Goal: Task Accomplishment & Management: Manage account settings

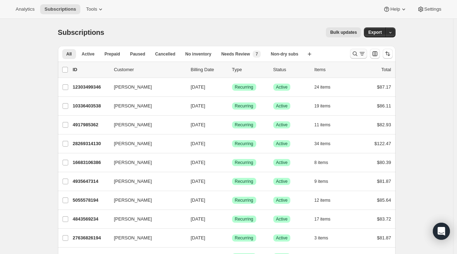
click at [362, 50] on icon "Search and filter results" at bounding box center [361, 53] width 7 height 7
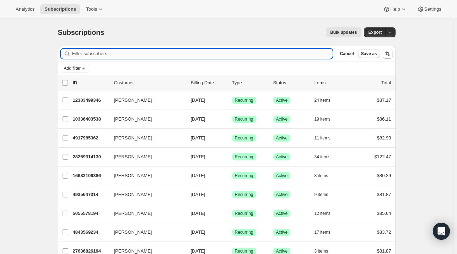
paste input "Marcela Freedman"
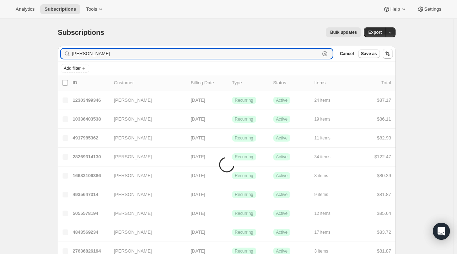
type input "Marcela Freedman"
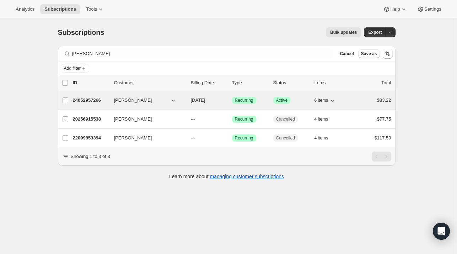
click at [140, 99] on span "Marcela Freedman" at bounding box center [133, 100] width 38 height 7
click at [108, 97] on p "24052957266" at bounding box center [91, 100] width 36 height 7
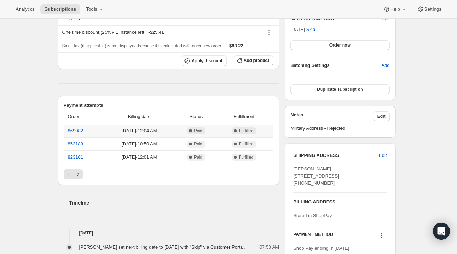
scroll to position [284, 0]
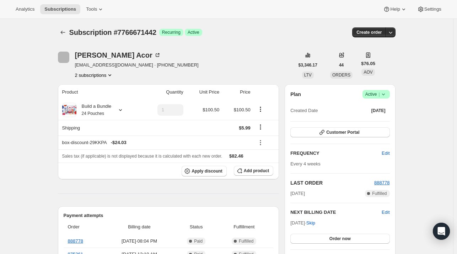
drag, startPoint x: 107, startPoint y: 73, endPoint x: 102, endPoint y: 75, distance: 4.9
click at [105, 74] on button "2 subscriptions" at bounding box center [94, 74] width 39 height 7
click at [99, 87] on span "20356268114" at bounding box center [87, 87] width 28 height 5
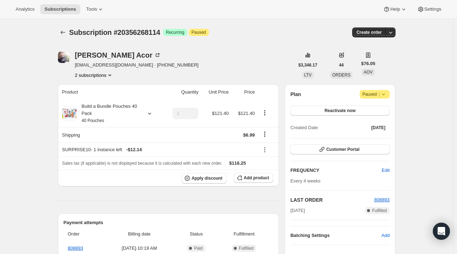
click at [98, 73] on button "2 subscriptions" at bounding box center [94, 74] width 39 height 7
click at [96, 100] on span "7766671442" at bounding box center [84, 99] width 26 height 5
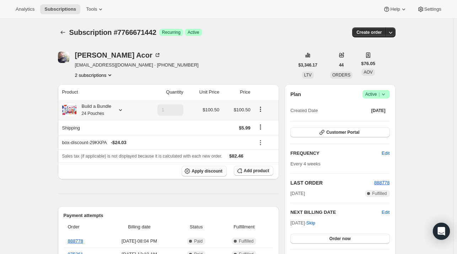
click at [120, 110] on icon at bounding box center [120, 109] width 7 height 7
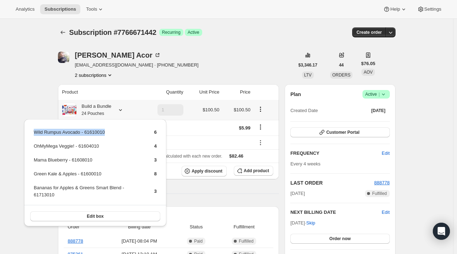
drag, startPoint x: 129, startPoint y: 133, endPoint x: 33, endPoint y: 132, distance: 96.3
click at [33, 132] on table "Wild Rumpus Avocado - 61610010 6 OhMyMega Veggie! - 61604010 4 Mama Blueberry -…" at bounding box center [95, 166] width 125 height 77
drag, startPoint x: 35, startPoint y: 129, endPoint x: 55, endPoint y: 108, distance: 28.9
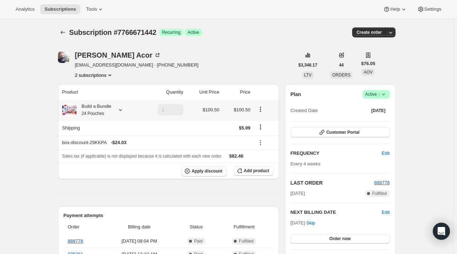
click at [121, 108] on icon at bounding box center [120, 109] width 7 height 7
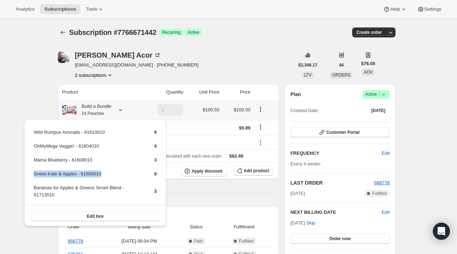
drag, startPoint x: 75, startPoint y: 174, endPoint x: 34, endPoint y: 175, distance: 40.9
click at [34, 175] on td "Green Kale & Apples - 61600010" at bounding box center [87, 176] width 109 height 13
copy td "Green Kale & Apples - 61600010"
click at [256, 169] on span "Add product" at bounding box center [256, 171] width 25 height 6
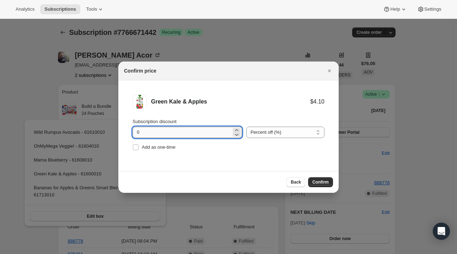
drag, startPoint x: 150, startPoint y: 132, endPoint x: 150, endPoint y: 135, distance: 3.6
click at [150, 134] on input "0" at bounding box center [181, 131] width 99 height 11
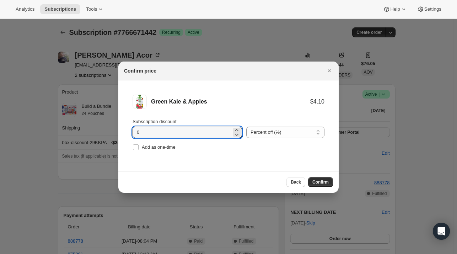
drag, startPoint x: 146, startPoint y: 129, endPoint x: 145, endPoint y: 124, distance: 5.2
click at [146, 128] on input "0" at bounding box center [181, 131] width 99 height 11
type input "100"
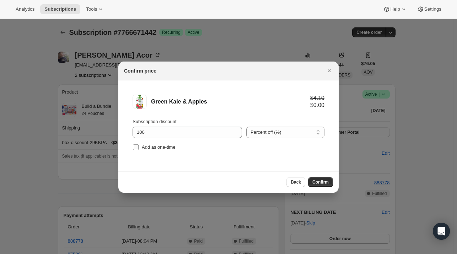
click at [144, 148] on span "Add as one-time" at bounding box center [159, 146] width 34 height 5
click at [139, 148] on input "Add as one-time" at bounding box center [136, 147] width 6 height 6
checkbox input "true"
click at [328, 183] on span "Confirm" at bounding box center [320, 182] width 16 height 6
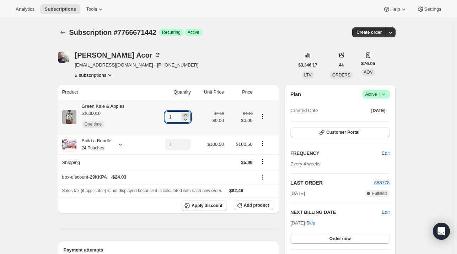
click at [189, 113] on icon at bounding box center [185, 114] width 7 height 7
click at [188, 111] on icon at bounding box center [185, 114] width 7 height 7
type input "4"
drag, startPoint x: 48, startPoint y: 179, endPoint x: 77, endPoint y: 142, distance: 46.8
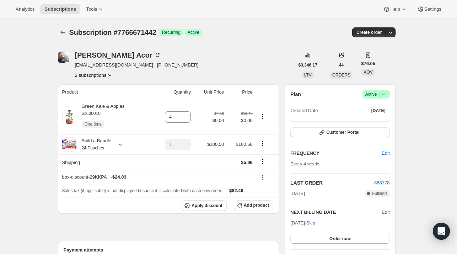
click at [188, 119] on icon at bounding box center [185, 118] width 7 height 7
type input "3"
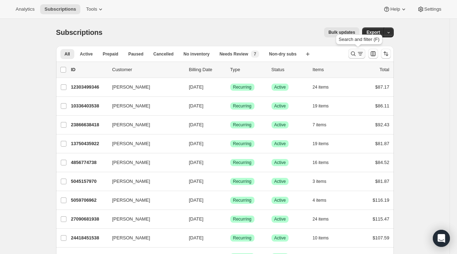
click at [356, 54] on icon "Search and filter results" at bounding box center [353, 53] width 7 height 7
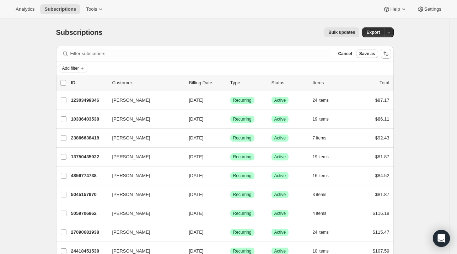
click at [111, 59] on div "Filter subscribers Cancel Save as" at bounding box center [224, 54] width 337 height 16
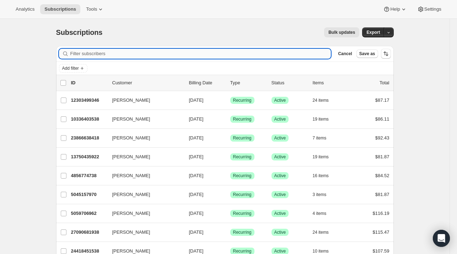
click at [117, 52] on input "Filter subscribers" at bounding box center [200, 54] width 261 height 10
paste input "[EMAIL_ADDRESS][DOMAIN_NAME]"
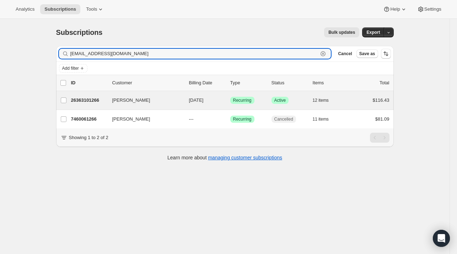
type input "[EMAIL_ADDRESS][DOMAIN_NAME]"
click at [104, 107] on div "[PERSON_NAME] 26363101266 [PERSON_NAME] [DATE] Success Recurring Success Active…" at bounding box center [224, 100] width 337 height 18
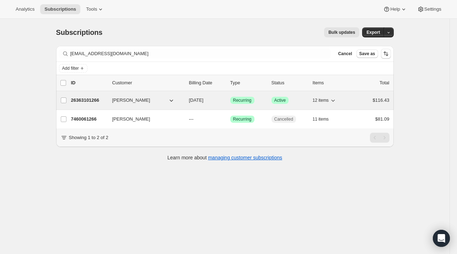
click at [101, 101] on p "26363101266" at bounding box center [89, 100] width 36 height 7
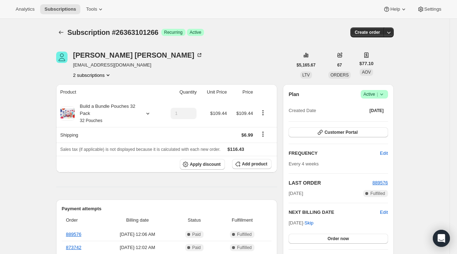
click at [86, 75] on button "2 subscriptions" at bounding box center [92, 74] width 39 height 7
click at [81, 101] on span "7460061266" at bounding box center [83, 99] width 26 height 5
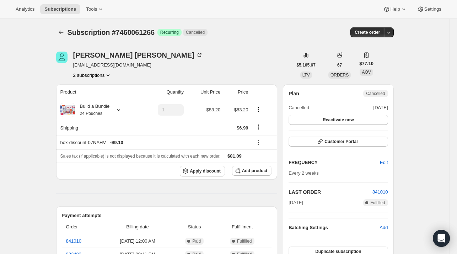
click at [94, 73] on button "2 subscriptions" at bounding box center [92, 74] width 39 height 7
click at [92, 87] on span "26363101266" at bounding box center [85, 87] width 28 height 5
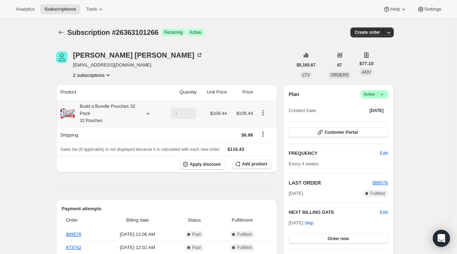
click at [149, 112] on icon at bounding box center [147, 113] width 7 height 7
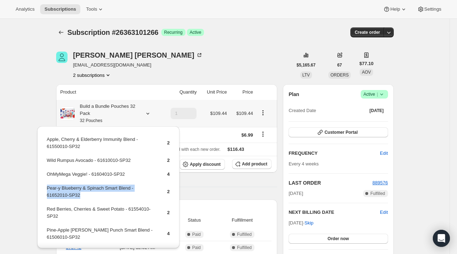
drag, startPoint x: 85, startPoint y: 195, endPoint x: 48, endPoint y: 186, distance: 38.3
click at [48, 186] on td "Pear-y Blueberry & Spinach Smart Blend - 61652010-SP32" at bounding box center [101, 194] width 109 height 20
copy td "Pear-y Blueberry & Spinach Smart Blend - 61652010-SP32"
click at [247, 164] on span "Add product" at bounding box center [254, 164] width 25 height 6
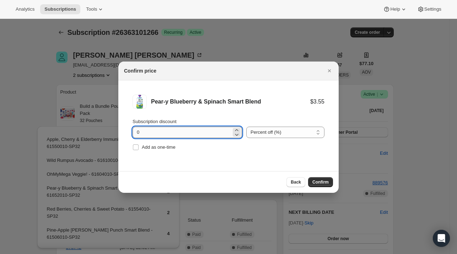
click at [161, 130] on input "0" at bounding box center [181, 131] width 99 height 11
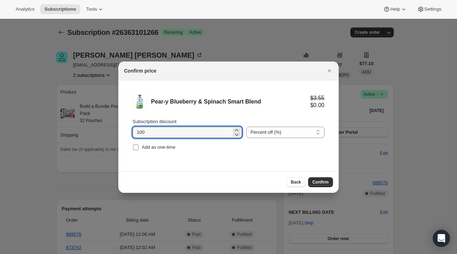
type input "100"
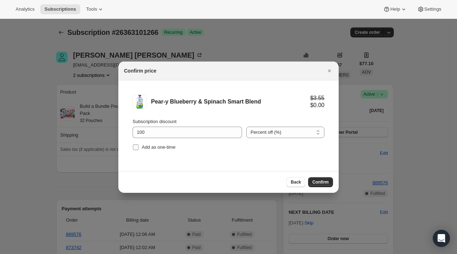
click at [159, 145] on span "Add as one-time" at bounding box center [159, 146] width 34 height 5
click at [139, 145] on input "Add as one-time" at bounding box center [136, 147] width 6 height 6
checkbox input "true"
click at [323, 179] on span "Confirm" at bounding box center [320, 182] width 16 height 6
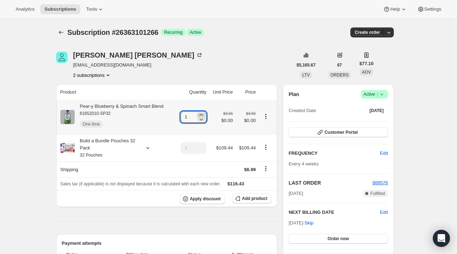
click at [203, 113] on icon at bounding box center [200, 114] width 7 height 7
click at [203, 114] on icon at bounding box center [200, 114] width 7 height 7
click at [202, 114] on icon at bounding box center [200, 115] width 3 height 2
click at [201, 120] on icon at bounding box center [200, 118] width 7 height 7
click at [205, 120] on icon at bounding box center [200, 118] width 7 height 7
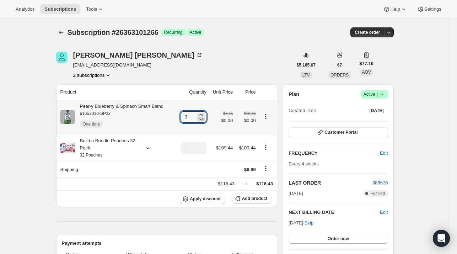
type input "2"
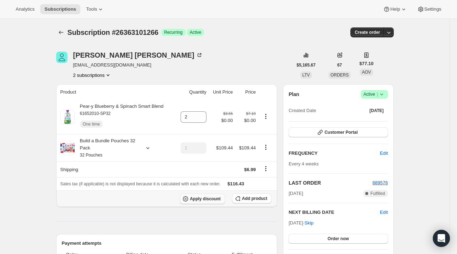
click at [221, 198] on span "Apply discount" at bounding box center [205, 199] width 31 height 6
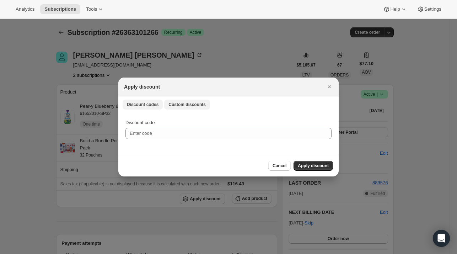
click at [169, 103] on span "Custom discounts" at bounding box center [186, 105] width 37 height 6
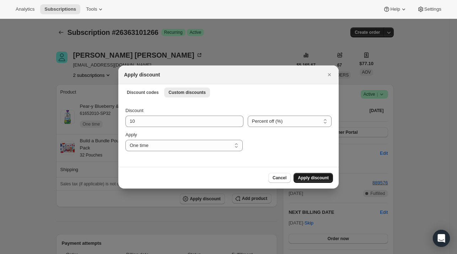
click at [311, 176] on span "Apply discount" at bounding box center [313, 178] width 31 height 6
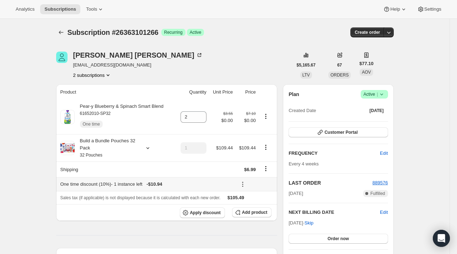
click at [243, 183] on icon at bounding box center [242, 183] width 7 height 7
click at [252, 209] on span "Remove" at bounding box center [257, 209] width 17 height 5
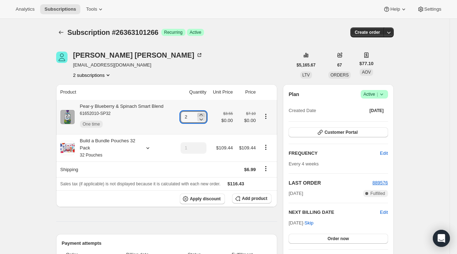
click at [203, 115] on icon at bounding box center [200, 114] width 7 height 7
type input "4"
click at [147, 150] on icon at bounding box center [147, 147] width 7 height 7
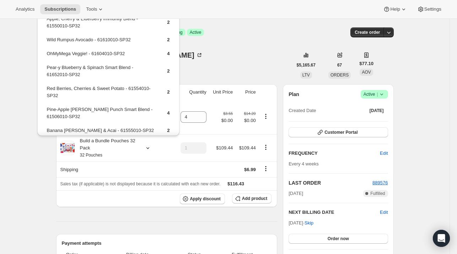
drag, startPoint x: 239, startPoint y: 74, endPoint x: 233, endPoint y: 75, distance: 5.7
click at [239, 74] on div "[PERSON_NAME] [PERSON_NAME][EMAIL_ADDRESS][DOMAIN_NAME] 2 subscriptions" at bounding box center [174, 65] width 236 height 27
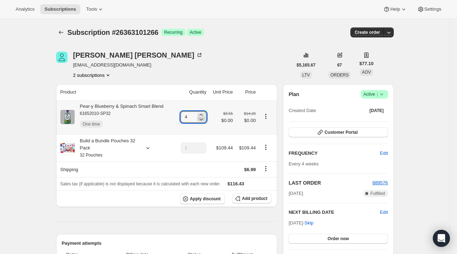
click at [200, 121] on icon at bounding box center [200, 118] width 7 height 7
click at [201, 121] on icon at bounding box center [200, 118] width 7 height 7
click at [204, 113] on icon at bounding box center [200, 114] width 7 height 7
type input "3"
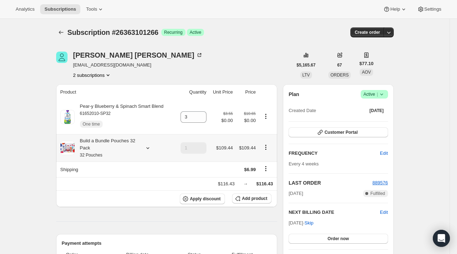
click at [145, 149] on div at bounding box center [146, 147] width 10 height 7
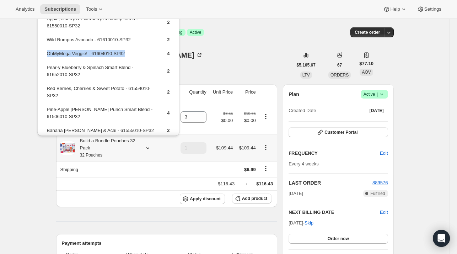
drag, startPoint x: 131, startPoint y: 58, endPoint x: 47, endPoint y: 52, distance: 83.7
click at [47, 52] on td "OhMyMega Veggie! - 61604010-SP32" at bounding box center [101, 56] width 109 height 13
copy td "OhMyMega Veggie! - 61604010-SP32"
click at [257, 196] on span "Add product" at bounding box center [254, 198] width 25 height 6
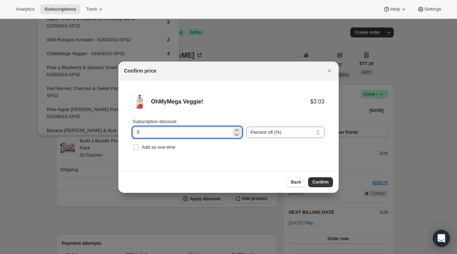
click at [203, 131] on input "0" at bounding box center [181, 131] width 99 height 11
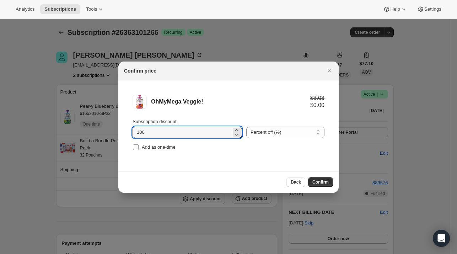
type input "100"
click at [173, 148] on span "Add as one-time" at bounding box center [159, 146] width 34 height 5
click at [139, 148] on input "Add as one-time" at bounding box center [136, 147] width 6 height 6
checkbox input "true"
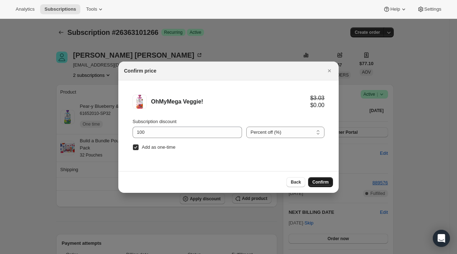
click at [315, 180] on span "Confirm" at bounding box center [320, 182] width 16 height 6
type input "4"
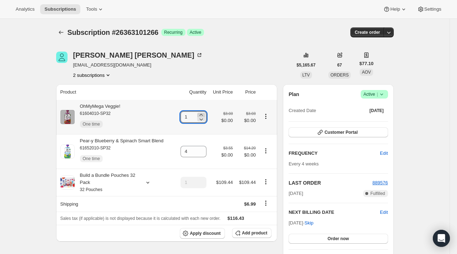
click at [202, 114] on icon at bounding box center [200, 115] width 3 height 2
type input "2"
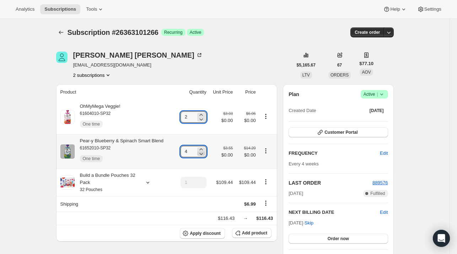
click at [205, 156] on icon at bounding box center [200, 153] width 7 height 7
type input "2"
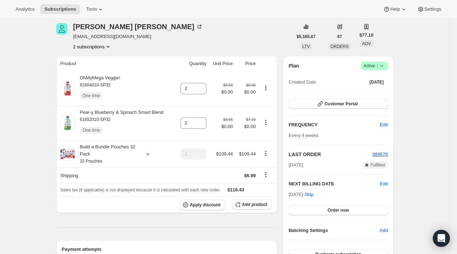
scroll to position [36, 0]
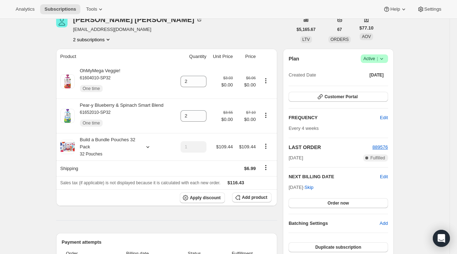
click at [164, 40] on div "[PERSON_NAME] [PERSON_NAME][EMAIL_ADDRESS][DOMAIN_NAME] 2 subscriptions" at bounding box center [174, 29] width 236 height 27
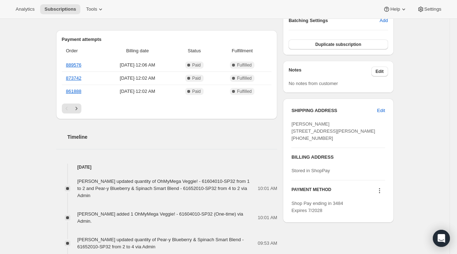
scroll to position [249, 0]
